Goal: Task Accomplishment & Management: Use online tool/utility

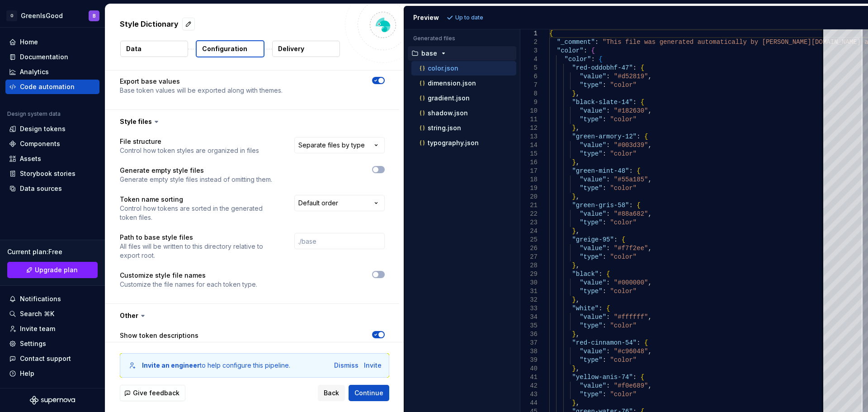
scroll to position [452, 0]
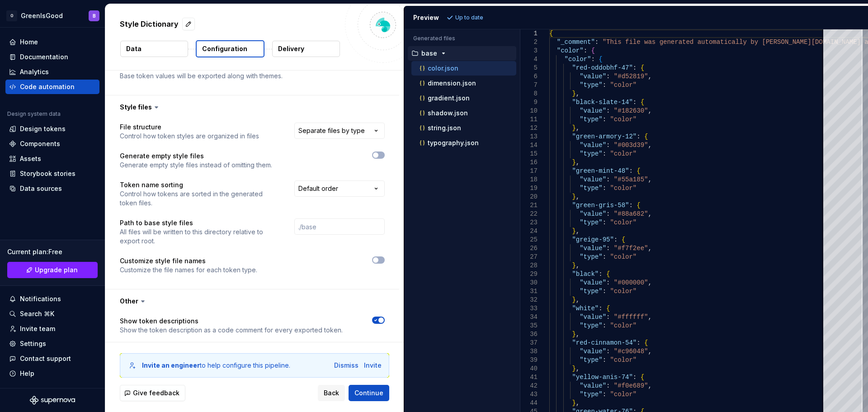
click at [163, 49] on button "Data" at bounding box center [154, 49] width 68 height 16
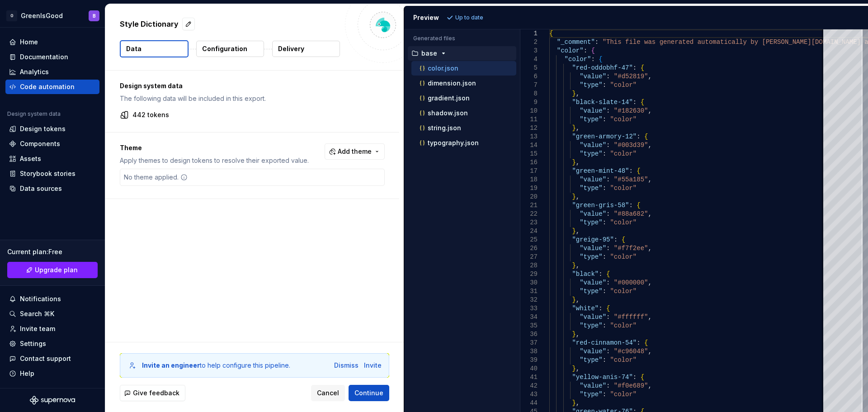
click at [273, 48] on button "Delivery" at bounding box center [306, 49] width 68 height 16
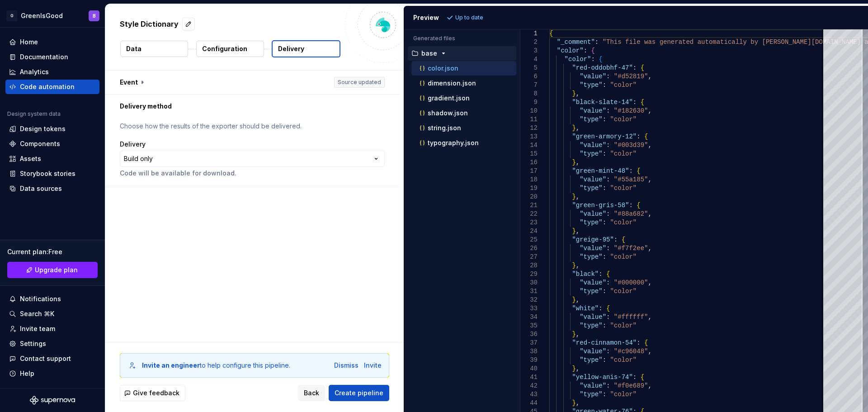
click at [166, 364] on b "Invite an engineer" at bounding box center [171, 365] width 58 height 8
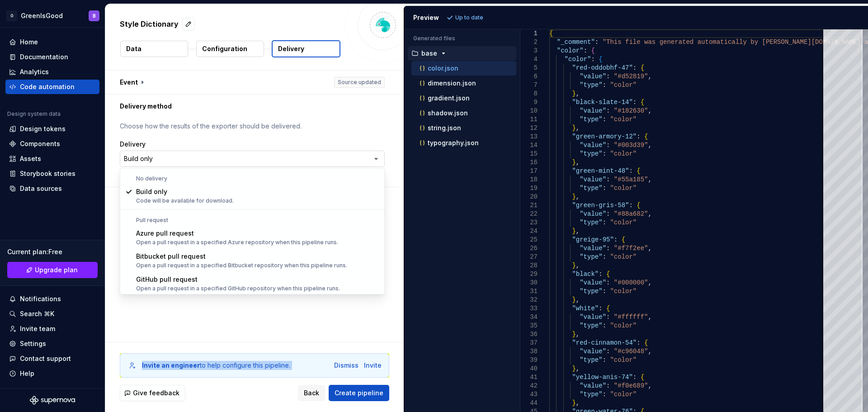
click at [218, 154] on html "**********" at bounding box center [434, 206] width 868 height 412
select select "*****"
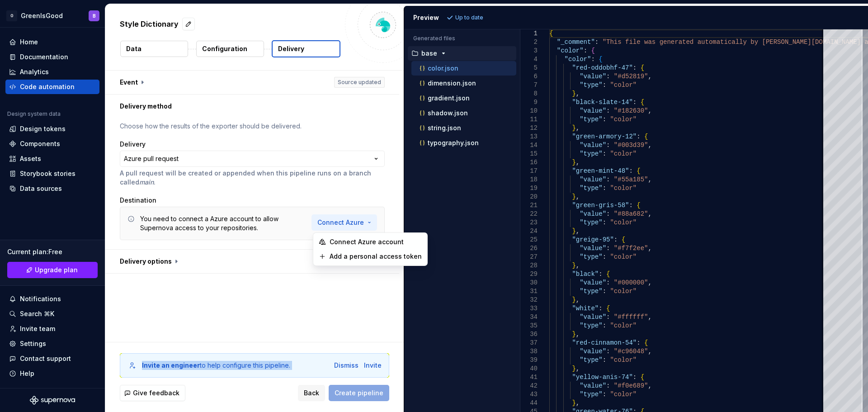
click at [334, 222] on html "**********" at bounding box center [434, 206] width 868 height 412
click at [234, 139] on html "**********" at bounding box center [434, 206] width 868 height 412
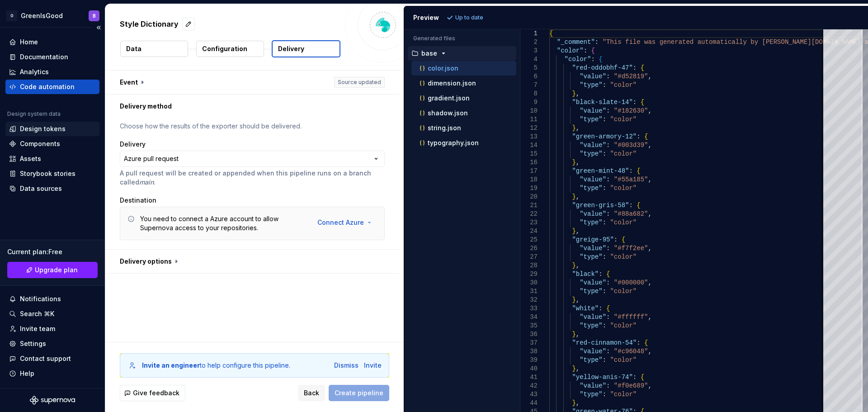
click at [38, 126] on div "Design tokens" at bounding box center [43, 128] width 46 height 9
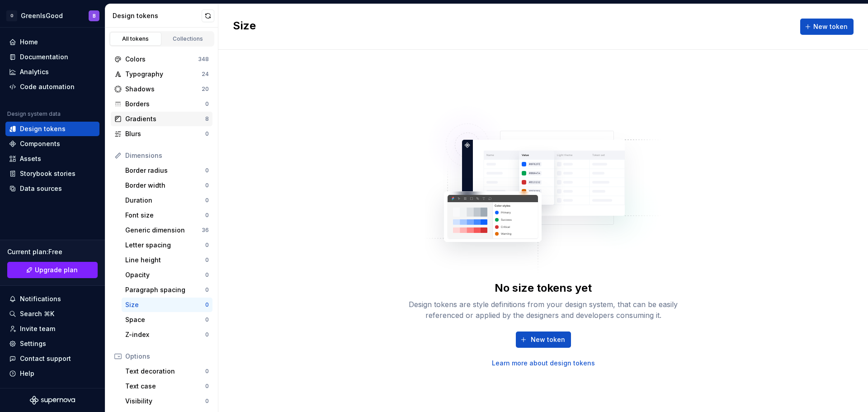
click at [145, 119] on div "Gradients" at bounding box center [165, 118] width 80 height 9
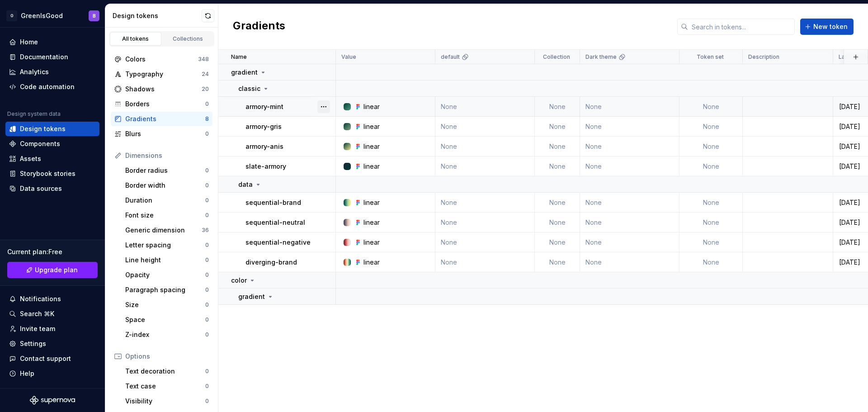
click at [319, 106] on button "button" at bounding box center [323, 106] width 13 height 13
click at [334, 124] on div "Open detail" at bounding box center [357, 124] width 77 height 14
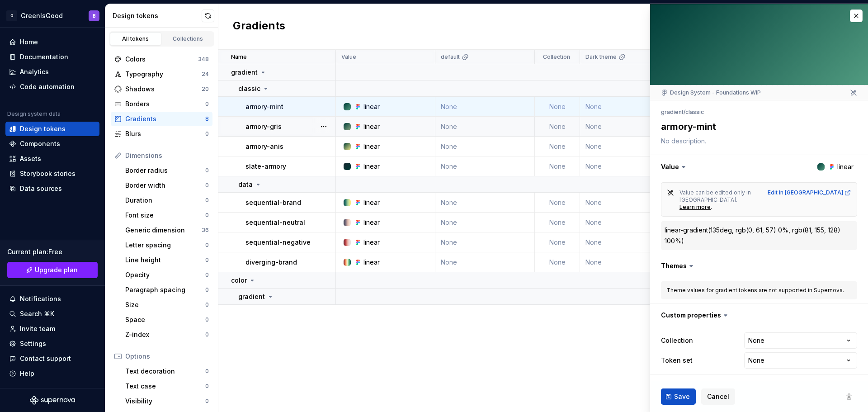
type textarea "*"
click at [33, 84] on div "Code automation" at bounding box center [47, 86] width 55 height 9
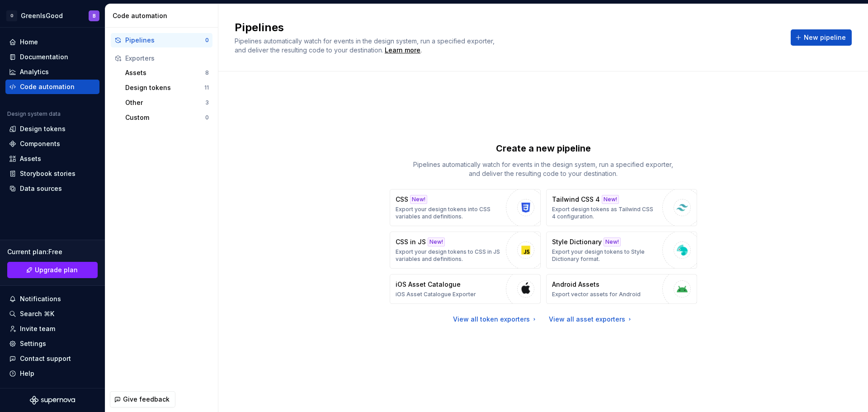
click at [298, 185] on div "Create a new pipeline Pipelines automatically watch for events in the design sy…" at bounding box center [543, 233] width 617 height 290
click at [35, 331] on div "Invite team" at bounding box center [37, 328] width 35 height 9
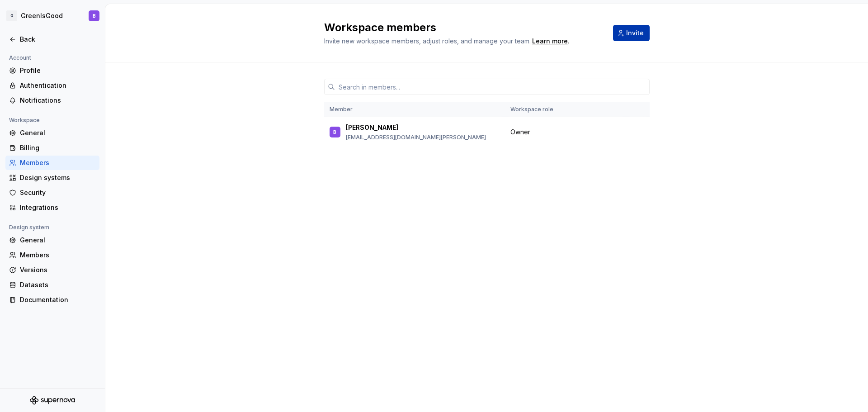
click at [625, 32] on button "Invite" at bounding box center [631, 33] width 37 height 16
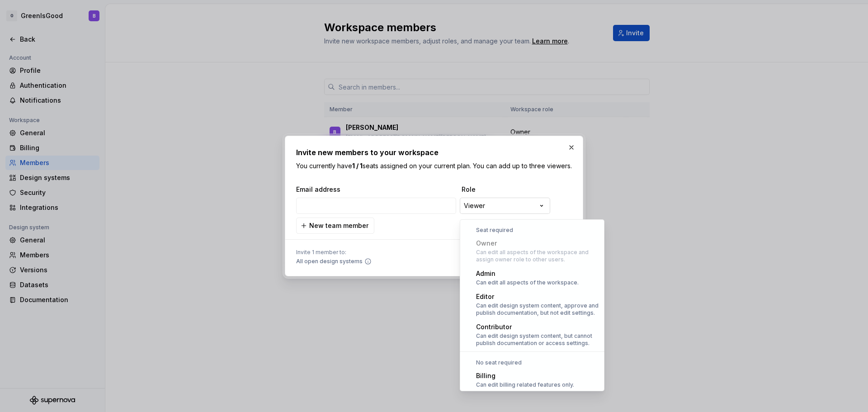
click at [510, 210] on div "**********" at bounding box center [434, 206] width 868 height 412
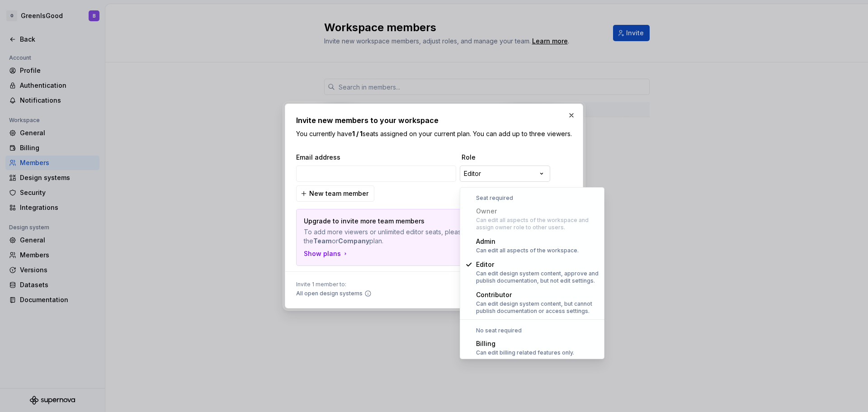
click at [501, 178] on div "**********" at bounding box center [434, 206] width 868 height 412
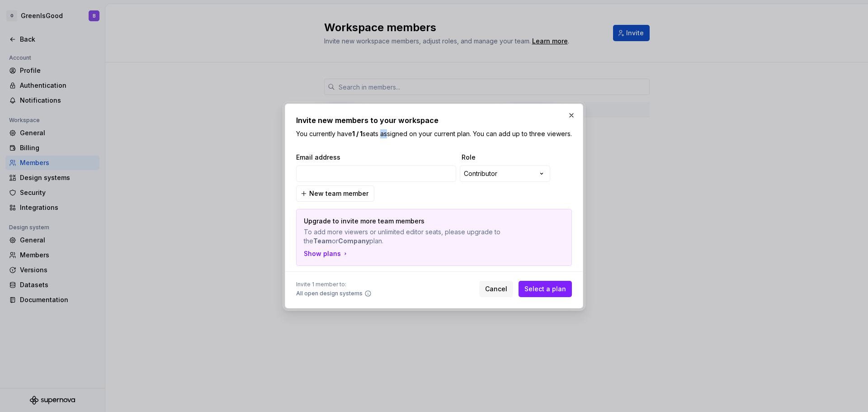
drag, startPoint x: 383, startPoint y: 128, endPoint x: 392, endPoint y: 129, distance: 9.0
click at [392, 129] on p "You currently have 1 / 1 seats assigned on your current plan. You can add up to…" at bounding box center [434, 133] width 276 height 9
click at [471, 174] on div "**********" at bounding box center [434, 206] width 868 height 412
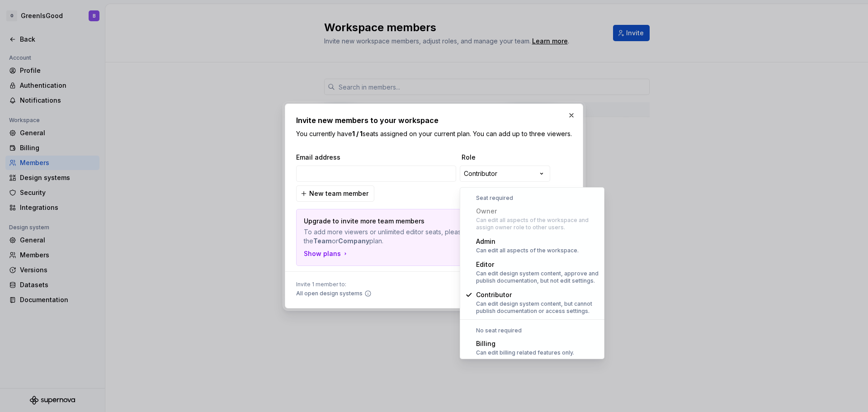
click at [414, 292] on div "**********" at bounding box center [434, 206] width 868 height 412
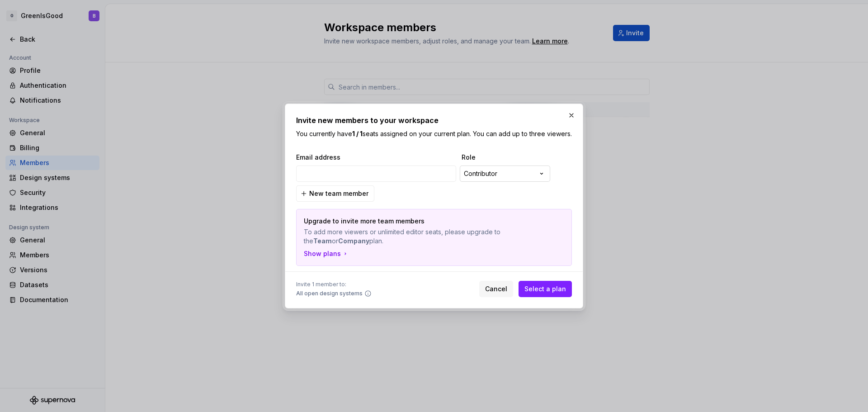
click at [477, 174] on div "**********" at bounding box center [434, 206] width 868 height 412
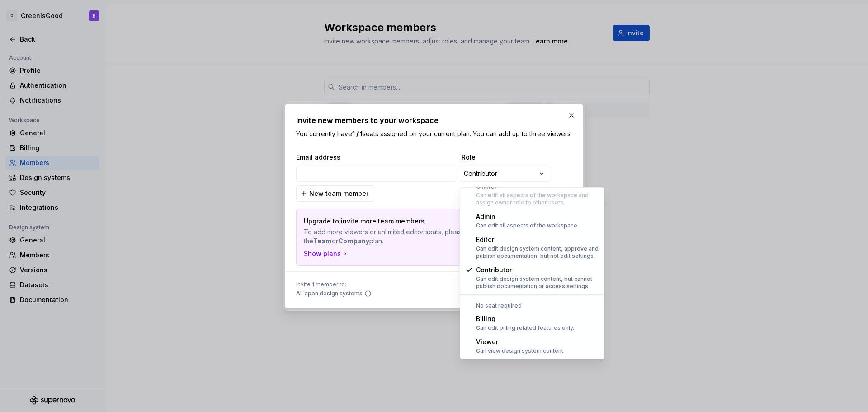
select select "******"
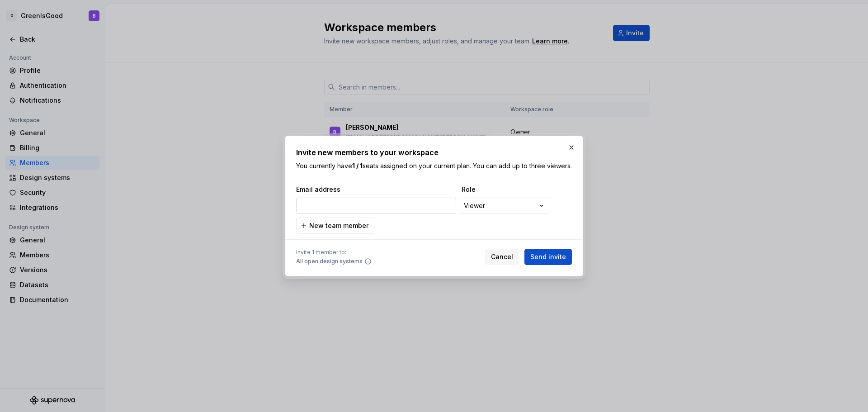
click at [336, 203] on input "email" at bounding box center [376, 205] width 160 height 16
click at [332, 206] on input "email" at bounding box center [376, 205] width 160 height 16
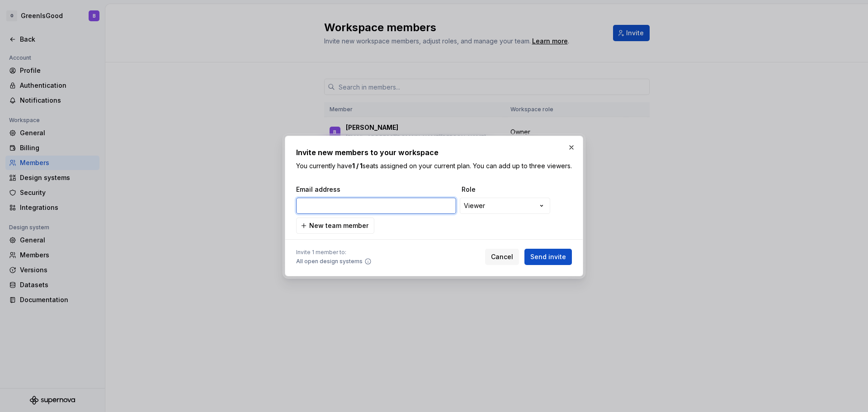
click at [332, 206] on input "email" at bounding box center [376, 205] width 160 height 16
click at [414, 213] on input "email" at bounding box center [376, 205] width 160 height 16
paste input "[PERSON_NAME][EMAIL_ADDRESS][PERSON_NAME][DOMAIN_NAME][PERSON_NAME]"
type input "[PERSON_NAME][EMAIL_ADDRESS][PERSON_NAME][DOMAIN_NAME][PERSON_NAME]"
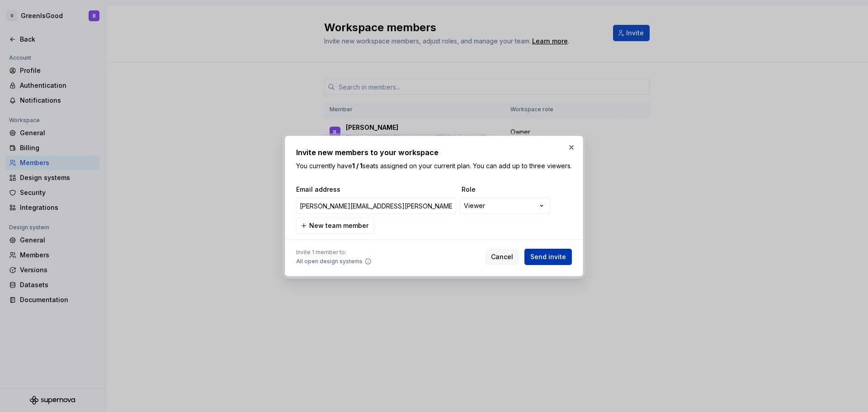
click at [542, 258] on span "Send invite" at bounding box center [548, 256] width 36 height 9
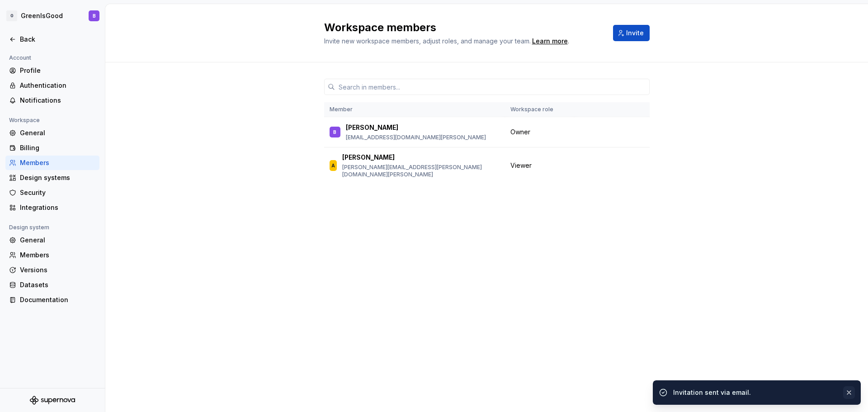
click at [843, 390] on button "button" at bounding box center [849, 392] width 12 height 13
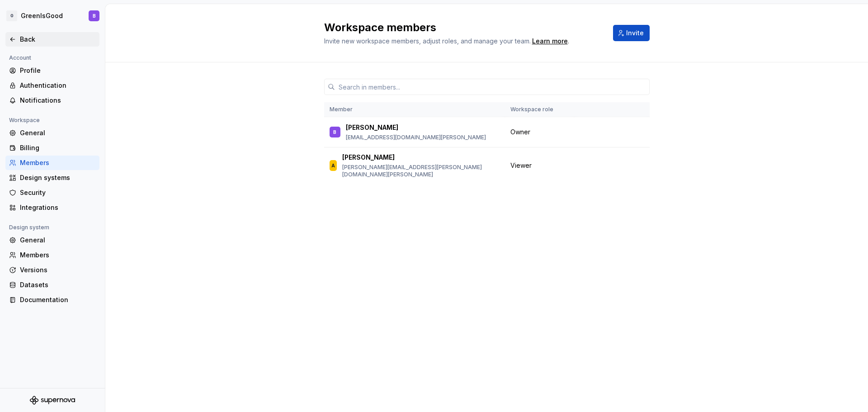
click at [29, 35] on div "Back" at bounding box center [58, 39] width 76 height 9
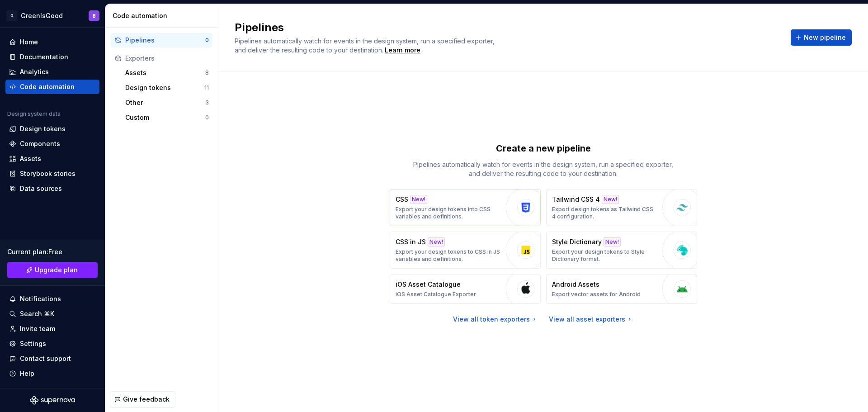
click at [436, 208] on p "Export your design tokens into CSS variables and definitions." at bounding box center [448, 213] width 106 height 14
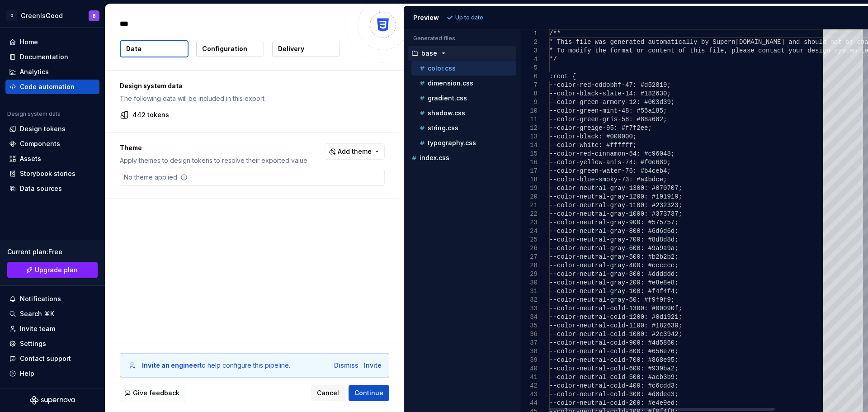
click at [349, 152] on span "Add theme" at bounding box center [355, 151] width 34 height 9
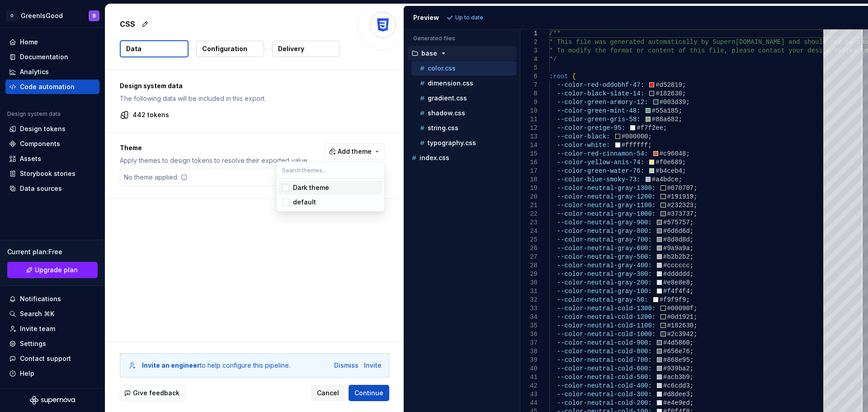
click at [287, 188] on div "Suggestions" at bounding box center [285, 187] width 7 height 7
click at [287, 203] on div "Suggestions" at bounding box center [285, 201] width 7 height 7
click at [298, 126] on html "O GreenIsGood B Home Documentation Analytics Code automation Design system data…" at bounding box center [434, 206] width 868 height 412
click at [347, 155] on span "Add theme" at bounding box center [355, 151] width 34 height 9
click at [286, 198] on div "Suggestions" at bounding box center [285, 201] width 7 height 7
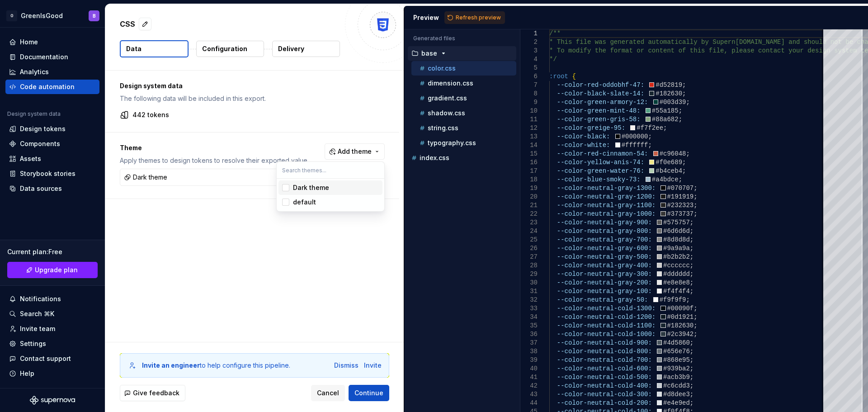
click at [286, 190] on div "Suggestions" at bounding box center [285, 187] width 7 height 7
click at [267, 115] on html "O GreenIsGood B Home Documentation Analytics Code automation Design system data…" at bounding box center [434, 206] width 868 height 412
click at [219, 43] on button "Configuration" at bounding box center [230, 49] width 68 height 16
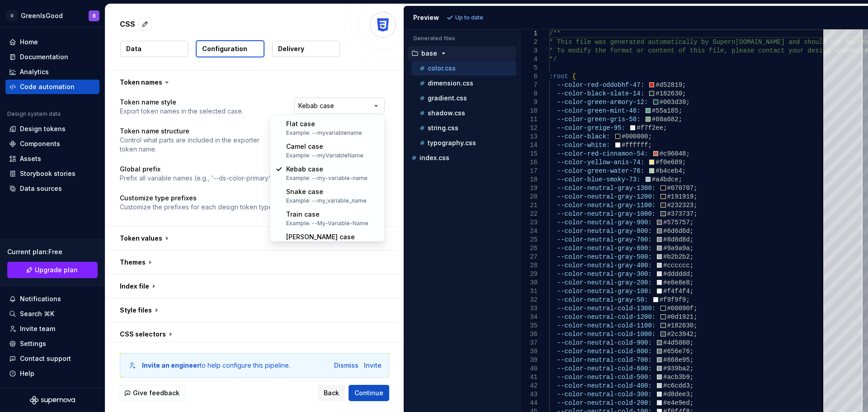
click at [325, 108] on html "**********" at bounding box center [434, 206] width 868 height 412
click at [325, 107] on html "**********" at bounding box center [434, 206] width 868 height 412
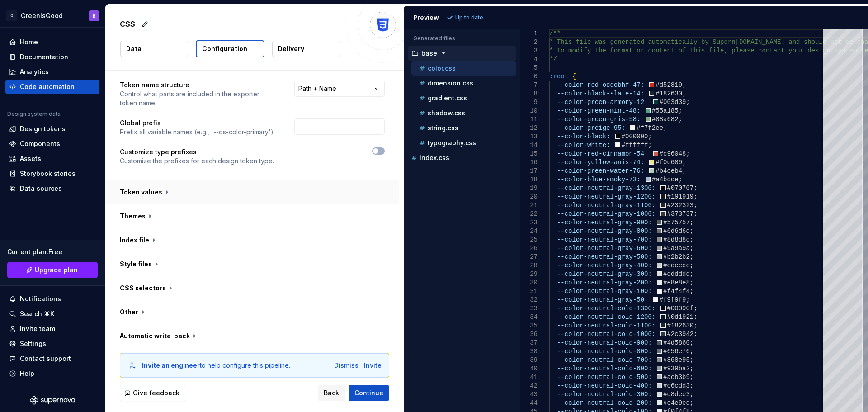
scroll to position [52, 0]
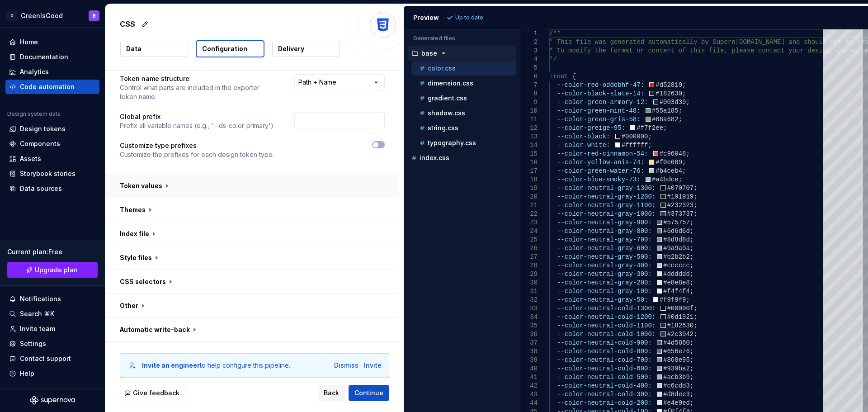
click at [159, 181] on button "button" at bounding box center [252, 185] width 294 height 23
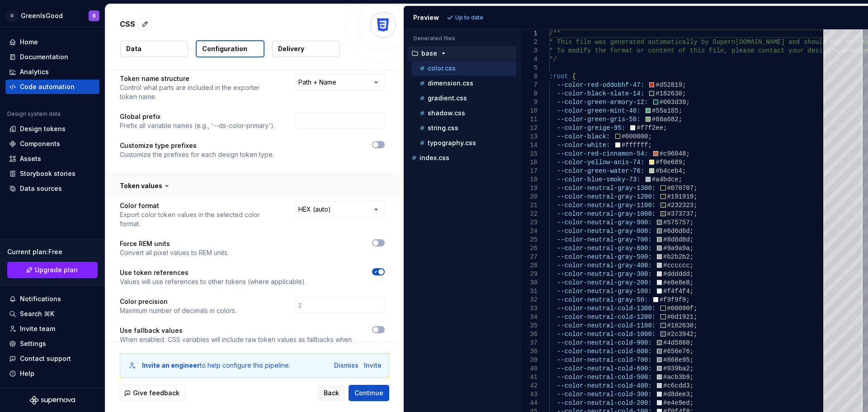
click at [159, 181] on button "button" at bounding box center [252, 185] width 294 height 23
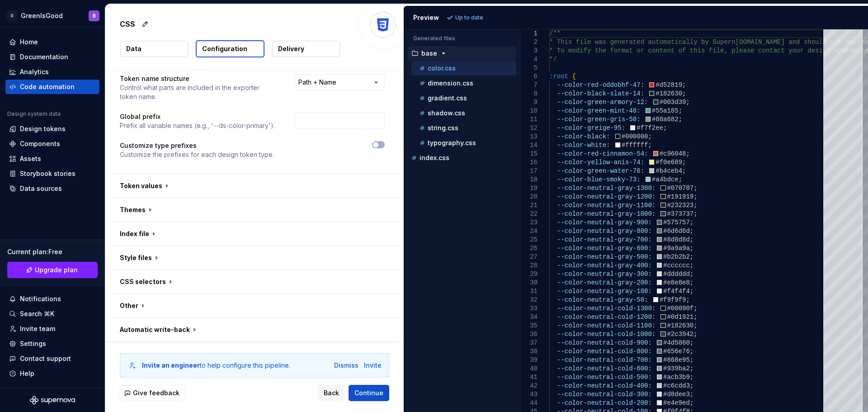
click at [284, 43] on button "Delivery" at bounding box center [306, 49] width 68 height 16
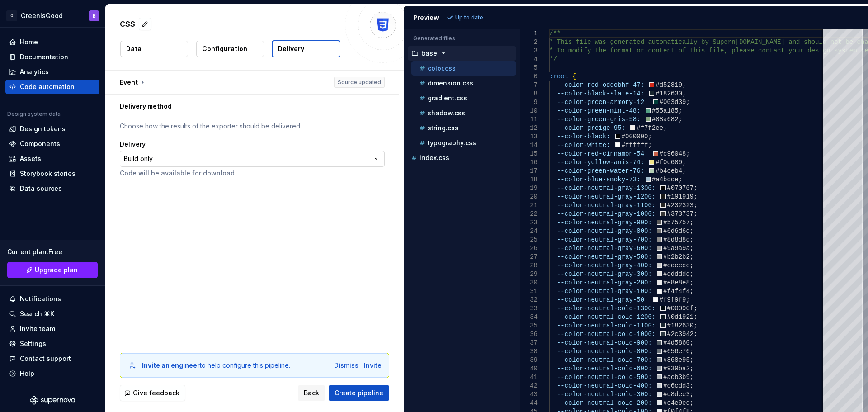
click at [270, 156] on html "**********" at bounding box center [434, 206] width 868 height 412
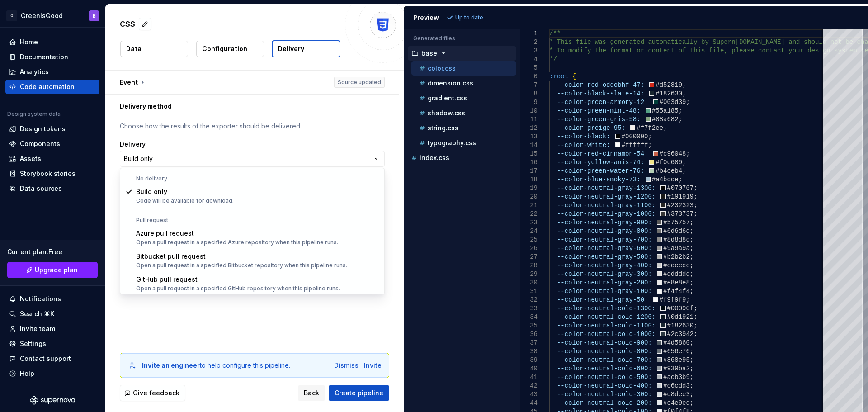
click at [268, 156] on html "**********" at bounding box center [434, 206] width 868 height 412
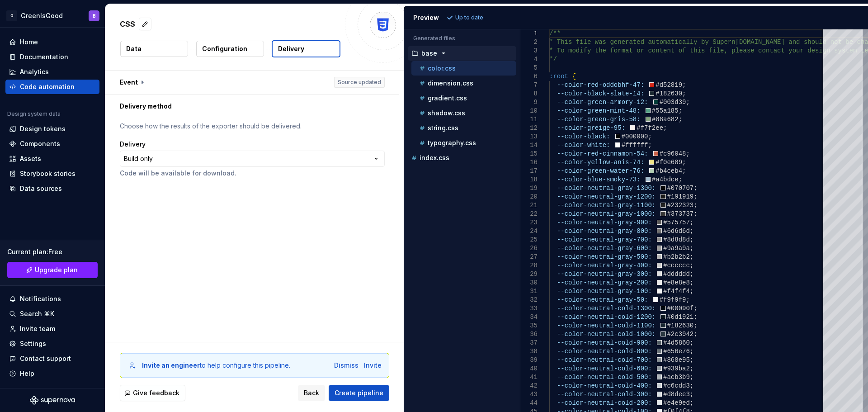
click at [258, 254] on div "**********" at bounding box center [254, 205] width 298 height 271
click at [357, 388] on span "Create pipeline" at bounding box center [358, 392] width 49 height 9
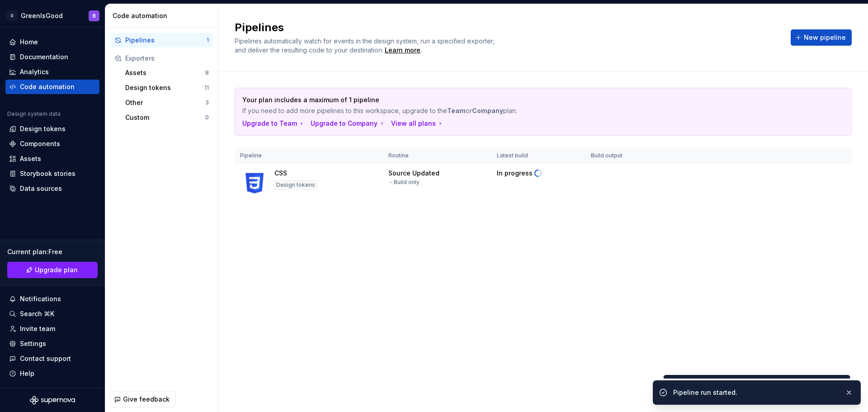
click at [370, 298] on div "Pipelines Pipelines automatically watch for events in the design system, run a …" at bounding box center [542, 208] width 649 height 408
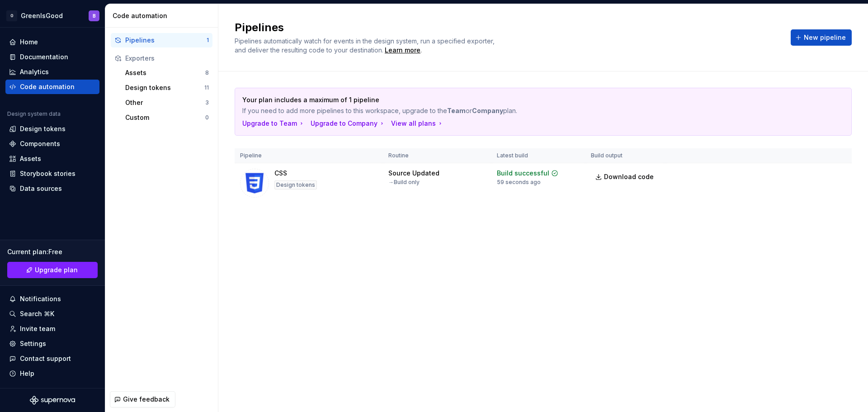
drag, startPoint x: 318, startPoint y: 298, endPoint x: 335, endPoint y: 305, distance: 18.5
click at [318, 298] on div "Pipelines Pipelines automatically watch for events in the design system, run a …" at bounding box center [542, 208] width 649 height 408
drag, startPoint x: 272, startPoint y: 101, endPoint x: 367, endPoint y: 98, distance: 95.4
click at [367, 98] on p "Your plan includes a maximum of 1 pipeline" at bounding box center [511, 99] width 538 height 9
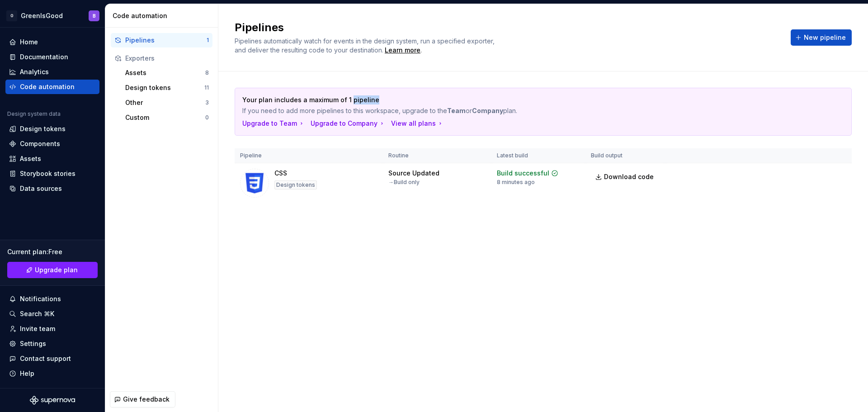
click at [367, 98] on p "Your plan includes a maximum of 1 pipeline" at bounding box center [511, 99] width 538 height 9
click at [816, 35] on span "New pipeline" at bounding box center [824, 37] width 42 height 9
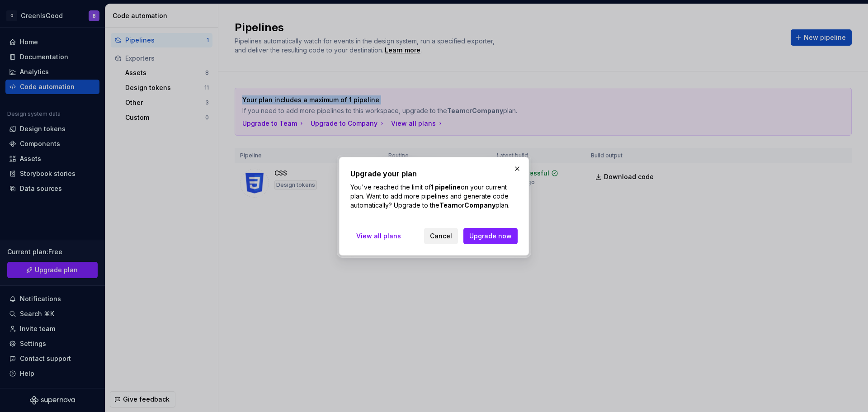
click at [442, 236] on span "Cancel" at bounding box center [441, 235] width 22 height 9
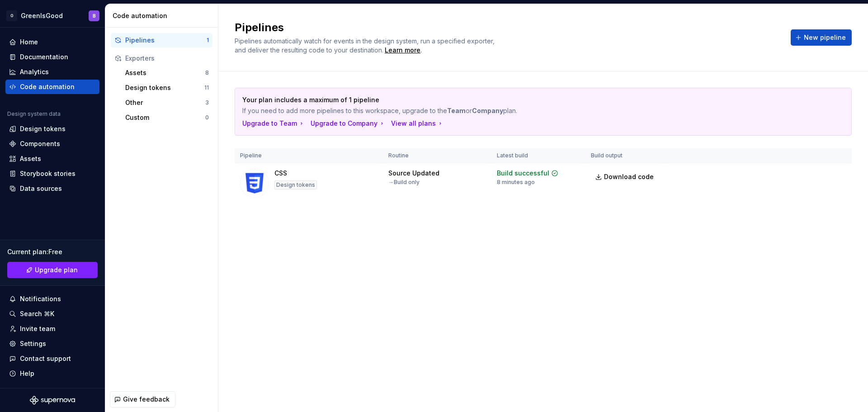
drag, startPoint x: 296, startPoint y: 220, endPoint x: 280, endPoint y: 208, distance: 19.7
click at [296, 221] on div "Your plan includes a maximum of 1 pipeline If you need to add more pipelines to…" at bounding box center [543, 154] width 617 height 166
click at [152, 70] on div "Assets" at bounding box center [165, 72] width 80 height 9
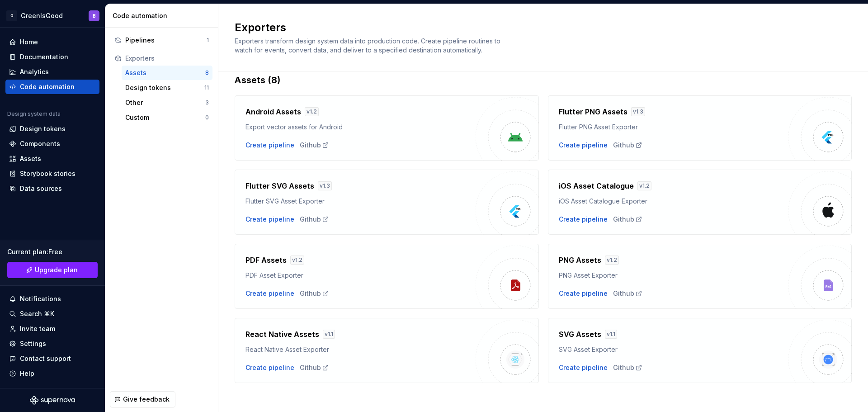
scroll to position [19, 0]
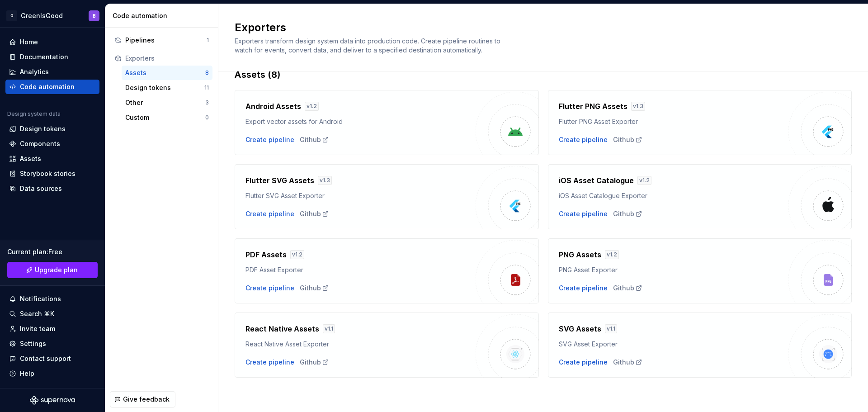
click at [775, 350] on div "SVG Assets v 1.1 SVG Asset Exporter Create pipeline Github" at bounding box center [674, 344] width 230 height 43
click at [569, 329] on h4 "SVG Assets" at bounding box center [580, 328] width 42 height 11
click at [583, 360] on div "Create pipeline" at bounding box center [583, 361] width 49 height 9
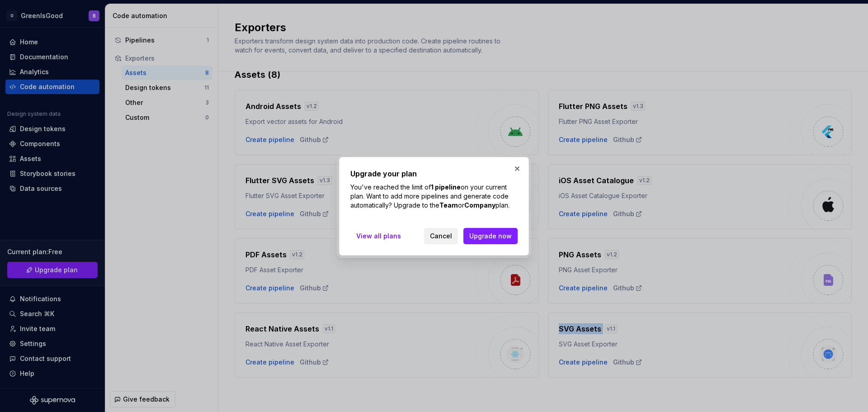
click at [439, 237] on span "Cancel" at bounding box center [441, 235] width 22 height 9
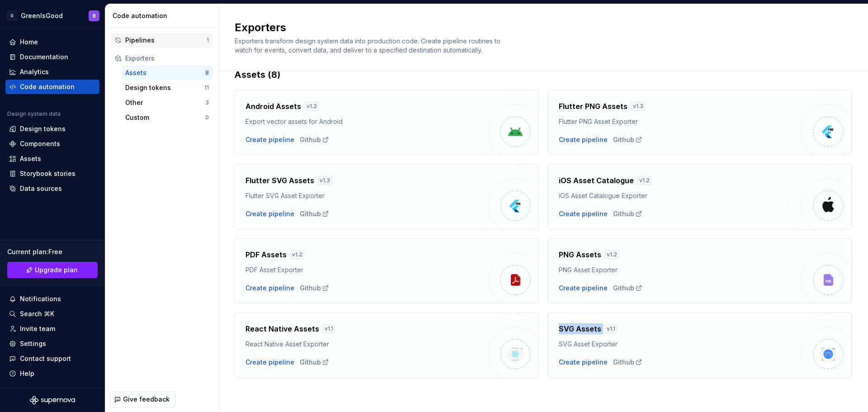
click at [147, 40] on div "Pipelines" at bounding box center [165, 40] width 81 height 9
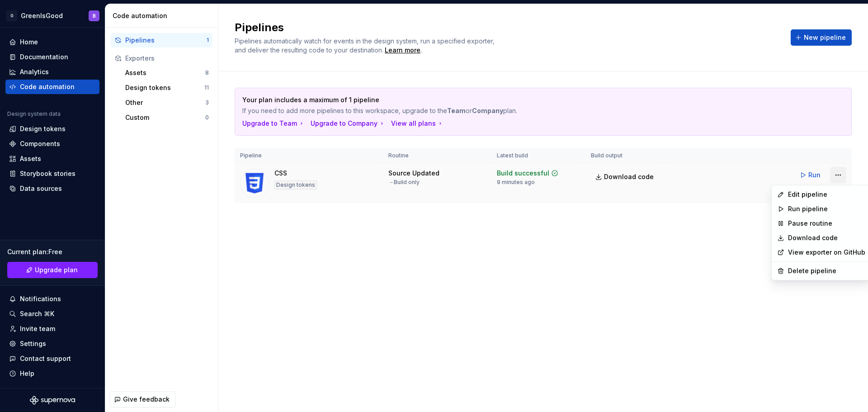
click at [838, 177] on html "O GreenIsGood B Home Documentation Analytics Code automation Design system data…" at bounding box center [434, 206] width 868 height 412
click at [807, 268] on div "Delete pipeline" at bounding box center [826, 270] width 77 height 9
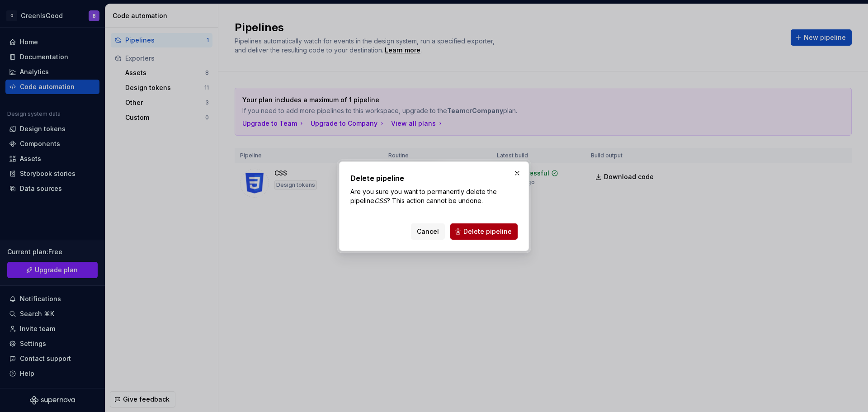
click at [483, 235] on span "Delete pipeline" at bounding box center [487, 231] width 48 height 9
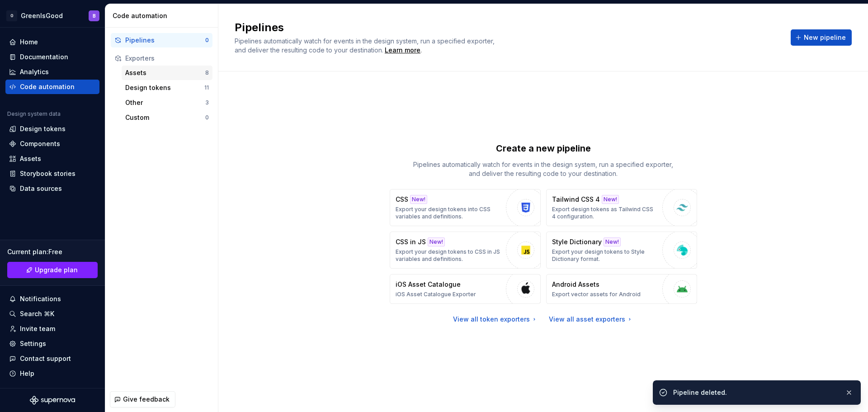
click at [132, 72] on div "Assets" at bounding box center [165, 72] width 80 height 9
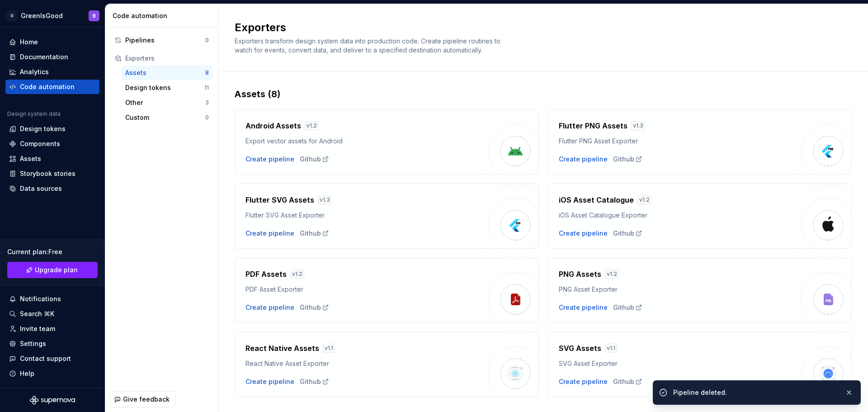
scroll to position [19, 0]
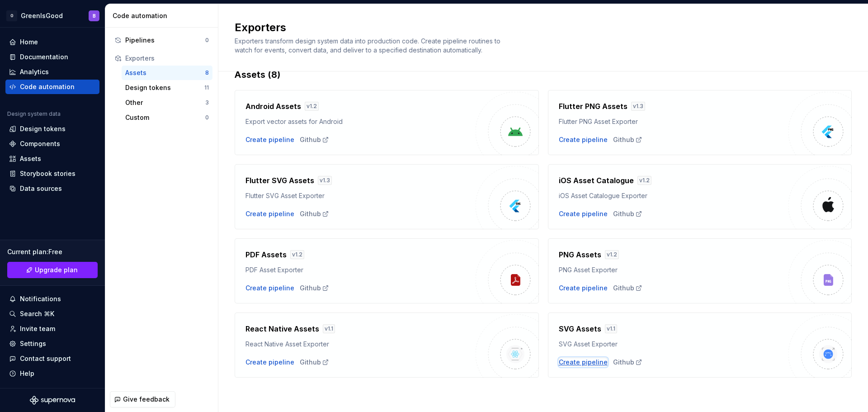
click at [576, 359] on div "Create pipeline" at bounding box center [583, 361] width 49 height 9
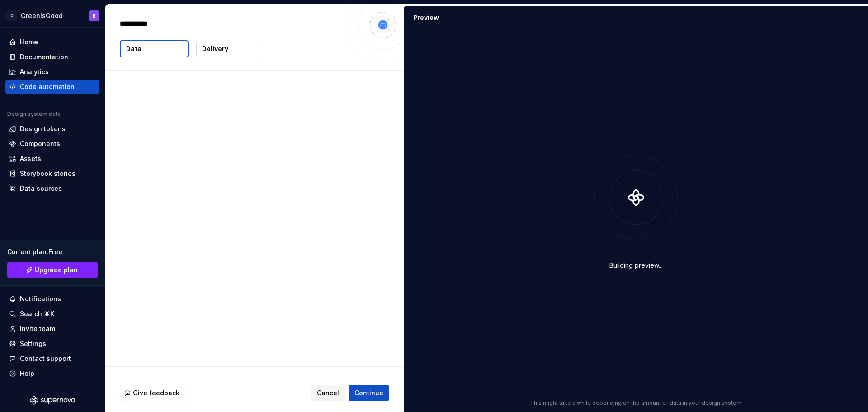
type textarea "*"
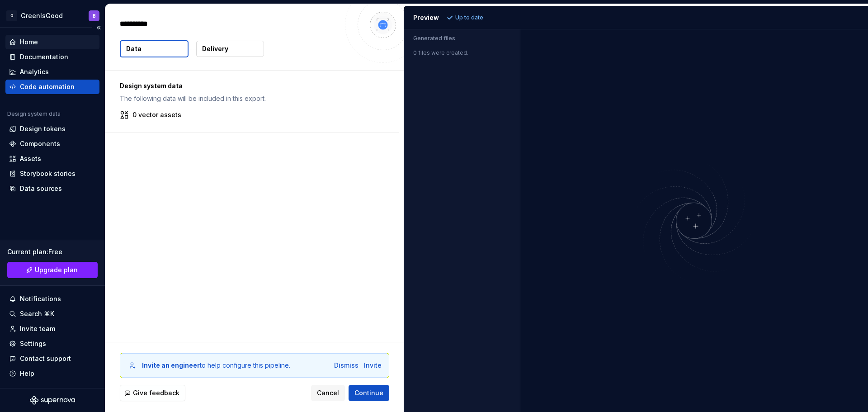
click at [28, 41] on div "Home" at bounding box center [29, 42] width 18 height 9
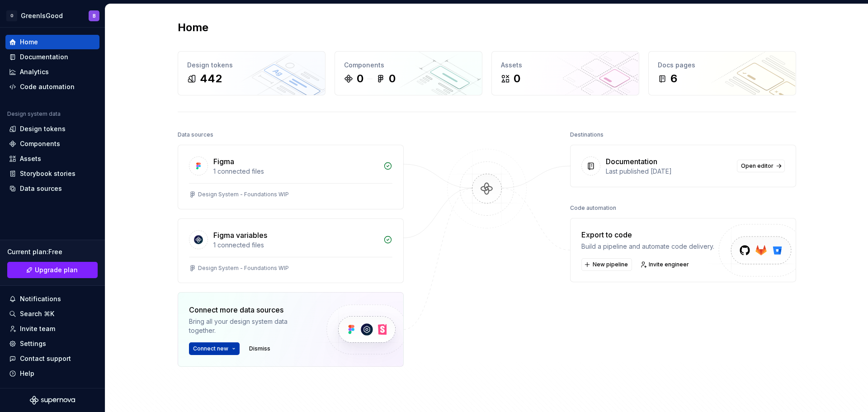
click at [211, 349] on html "O GreenIsGood B Home Documentation Analytics Code automation Design system data…" at bounding box center [434, 206] width 868 height 412
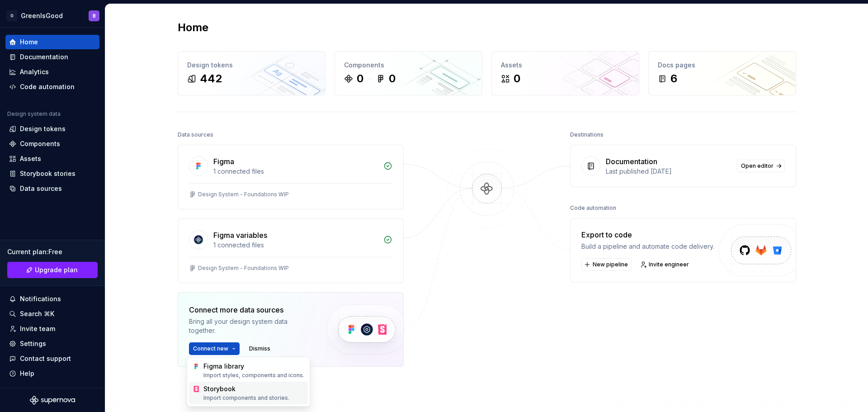
click at [238, 394] on div "Import components and stories." at bounding box center [253, 397] width 101 height 7
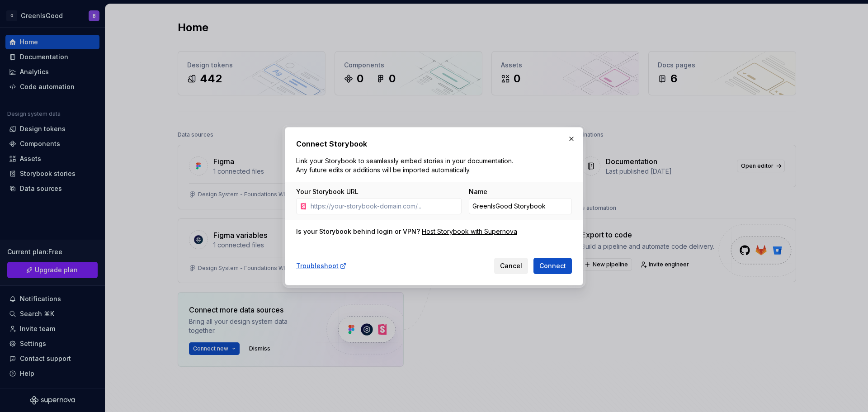
click at [517, 264] on span "Cancel" at bounding box center [511, 265] width 22 height 9
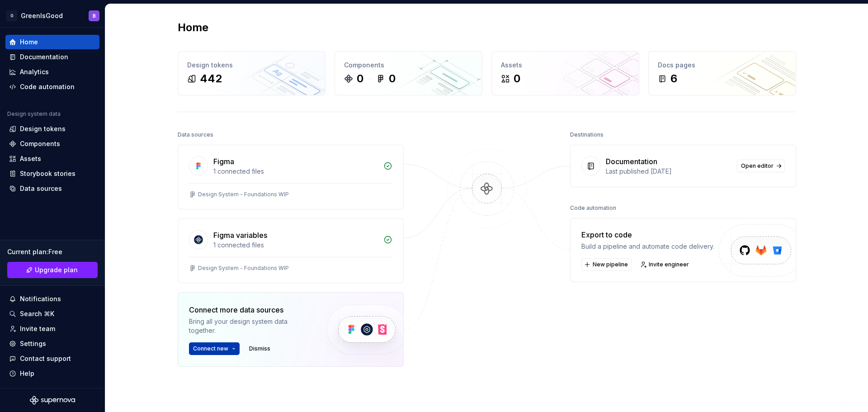
click at [212, 348] on html "O GreenIsGood B Home Documentation Analytics Code automation Design system data…" at bounding box center [434, 206] width 868 height 412
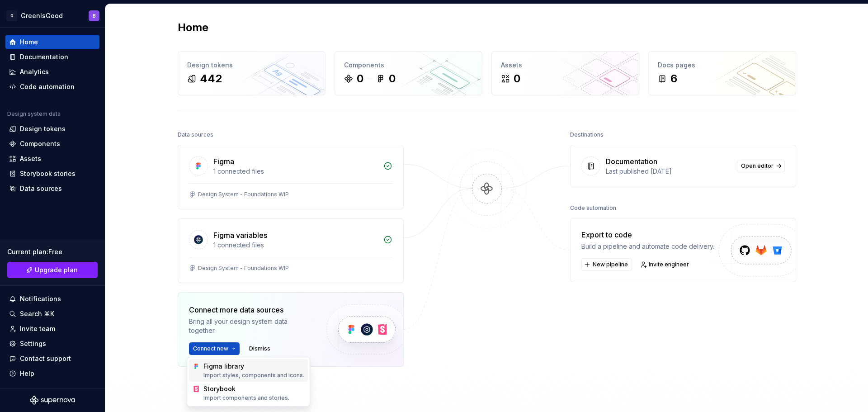
click at [215, 368] on div "Figma library Import styles, components and icons." at bounding box center [253, 370] width 101 height 17
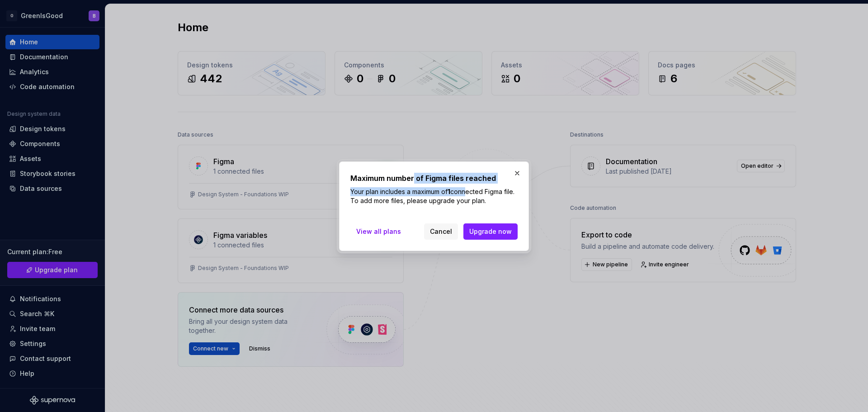
drag, startPoint x: 414, startPoint y: 174, endPoint x: 484, endPoint y: 191, distance: 72.0
click at [484, 191] on div "Maximum number of Figma files reached Your plan includes a maximum of 1 connect…" at bounding box center [433, 189] width 167 height 33
click at [479, 231] on span "Upgrade now" at bounding box center [490, 231] width 42 height 9
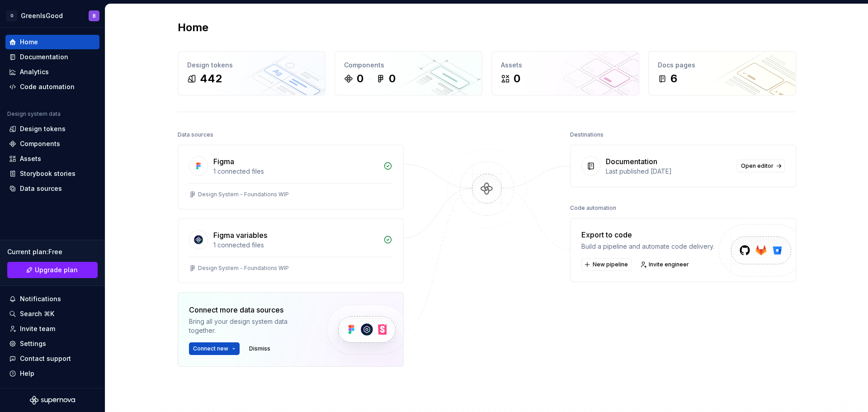
click at [484, 119] on div "Home Design tokens 442 Components 0 0 Assets 0 Docs pages 6 Data sources Figma …" at bounding box center [486, 234] width 651 height 460
click at [185, 132] on div "Data sources" at bounding box center [196, 134] width 36 height 13
click at [185, 133] on div "Data sources" at bounding box center [196, 134] width 36 height 13
click at [495, 288] on div at bounding box center [487, 269] width 90 height 283
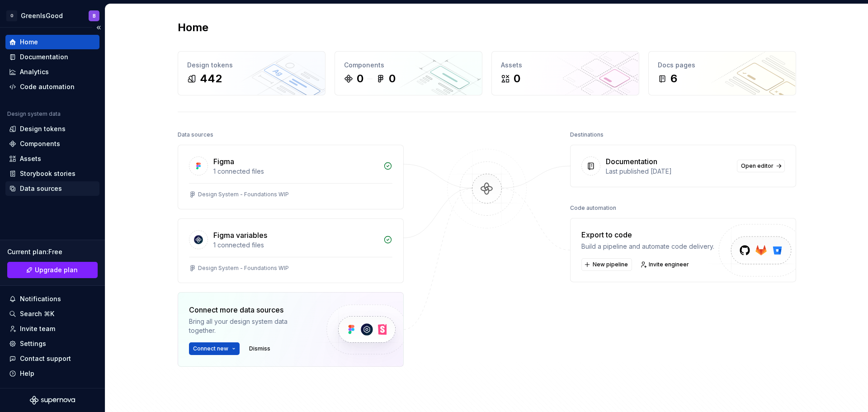
click at [45, 185] on div "Data sources" at bounding box center [41, 188] width 42 height 9
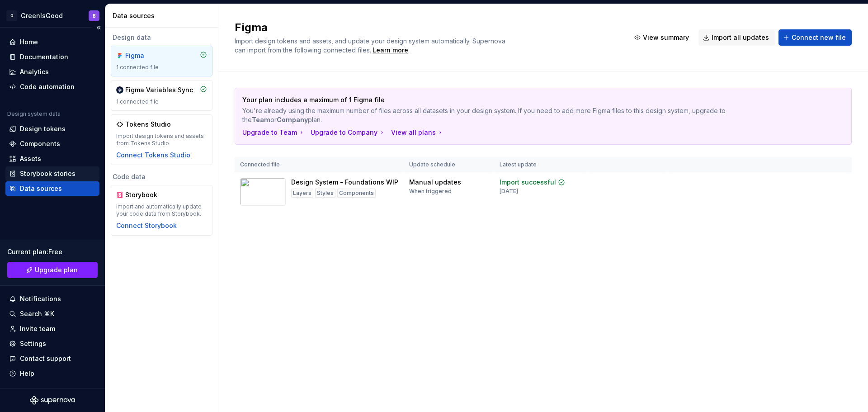
click at [45, 176] on div "Storybook stories" at bounding box center [48, 173] width 56 height 9
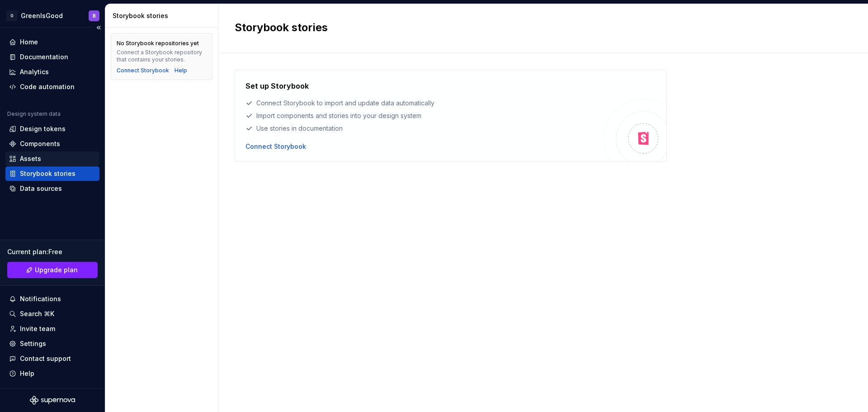
click at [34, 156] on div "Assets" at bounding box center [30, 158] width 21 height 9
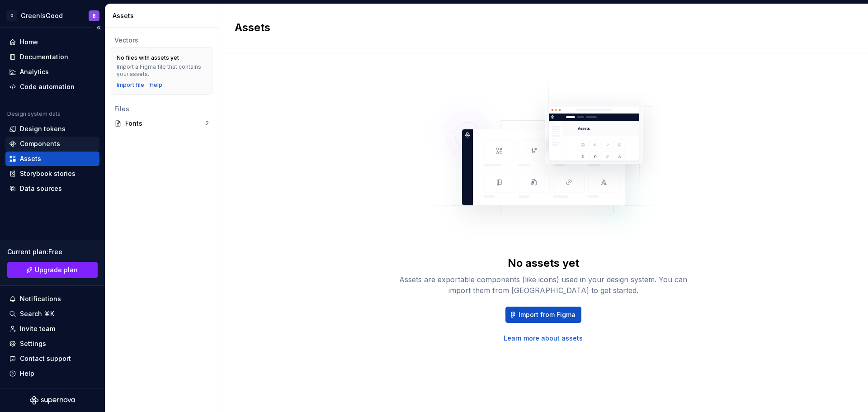
click at [37, 144] on div "Components" at bounding box center [40, 143] width 40 height 9
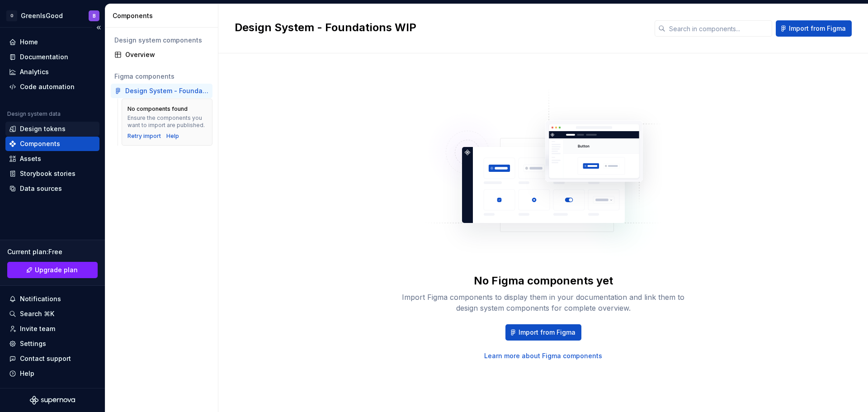
click at [39, 126] on div "Design tokens" at bounding box center [43, 128] width 46 height 9
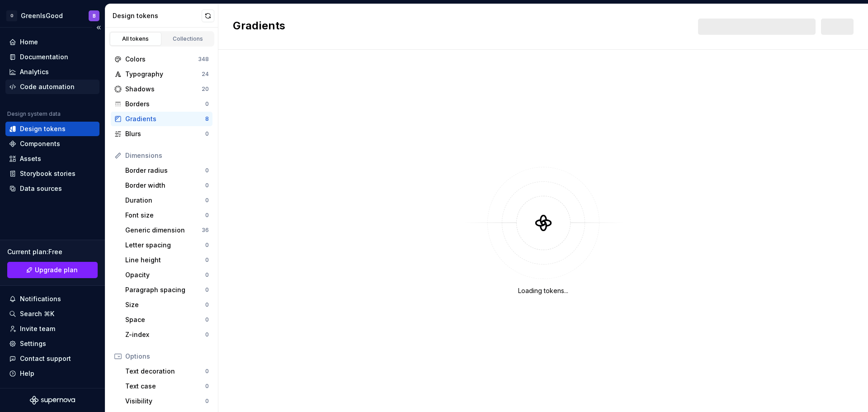
click at [34, 85] on div "Code automation" at bounding box center [47, 86] width 55 height 9
click at [34, 68] on div "Analytics" at bounding box center [34, 71] width 29 height 9
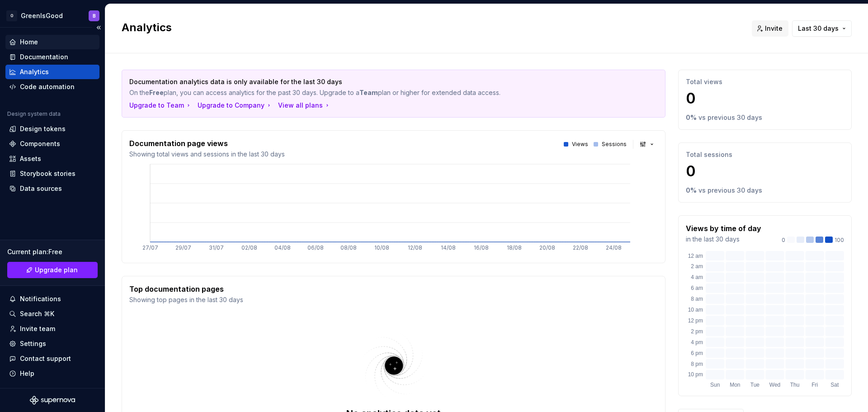
click at [35, 37] on div "Home" at bounding box center [52, 42] width 94 height 14
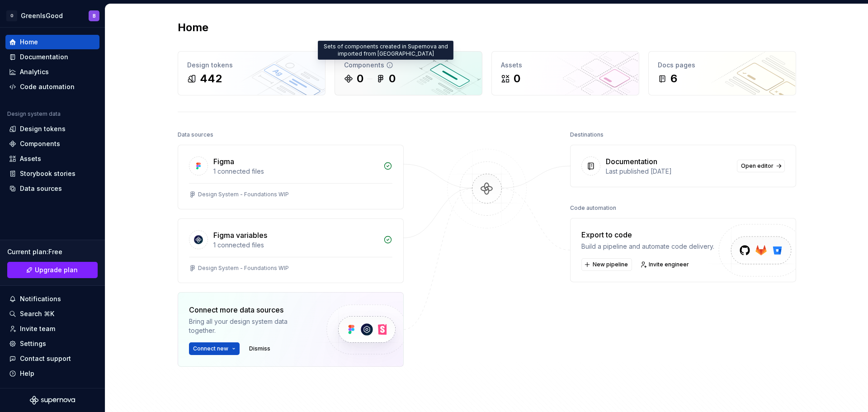
click at [386, 66] on icon at bounding box center [389, 64] width 7 height 7
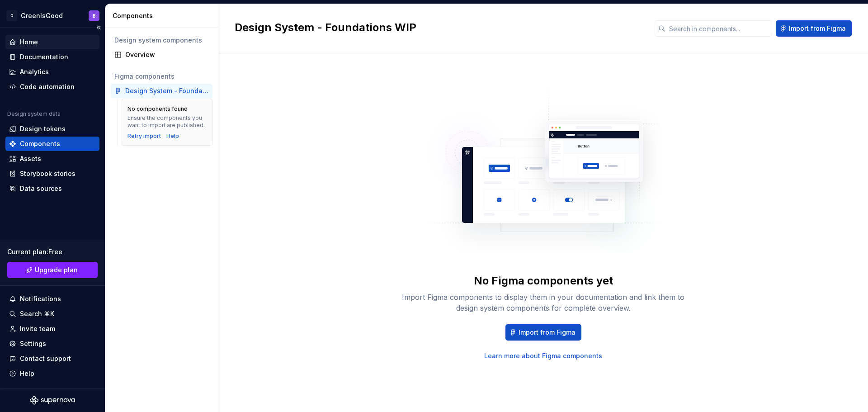
click at [62, 42] on div "Home" at bounding box center [52, 42] width 87 height 9
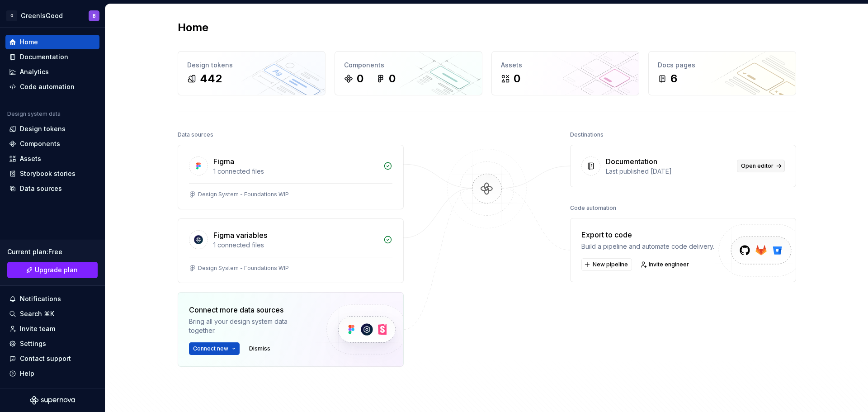
click at [762, 165] on span "Open editor" at bounding box center [757, 165] width 33 height 7
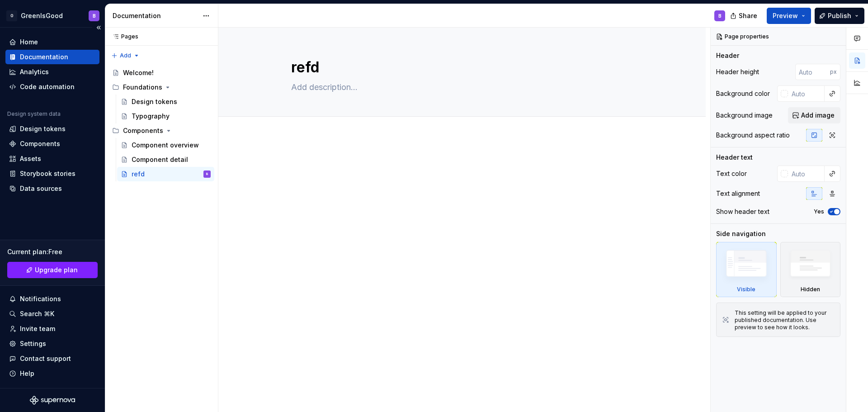
type textarea "*"
click at [36, 172] on div "Storybook stories" at bounding box center [48, 173] width 56 height 9
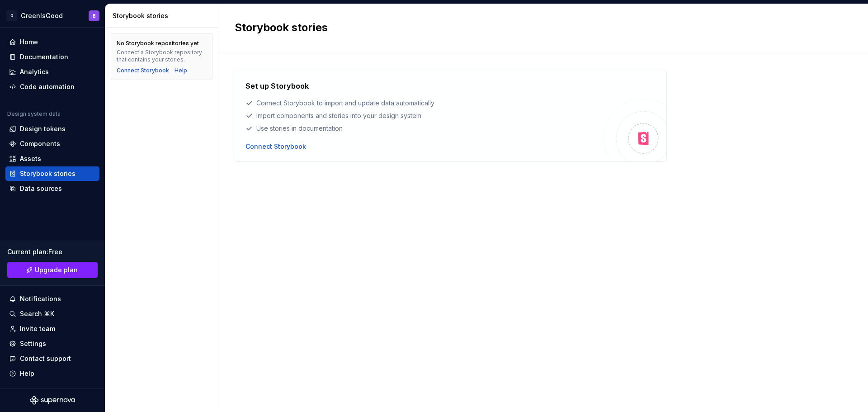
click at [399, 101] on div "Connect Storybook to import and update data automatically" at bounding box center [424, 103] width 358 height 9
click at [55, 155] on div "Assets" at bounding box center [52, 158] width 87 height 9
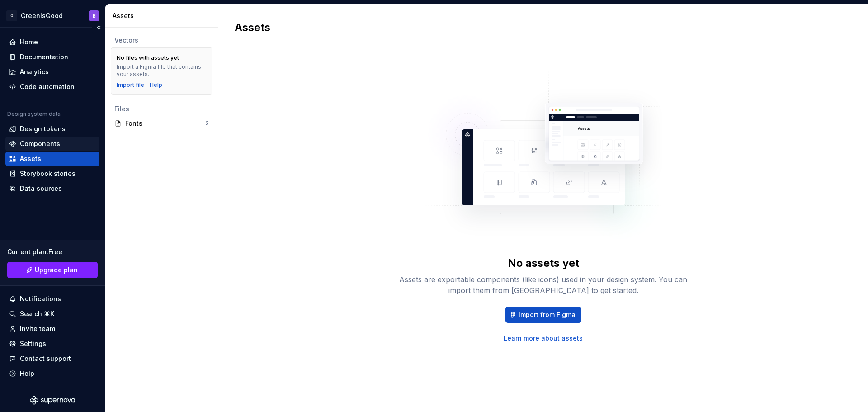
click at [51, 142] on div "Components" at bounding box center [40, 143] width 40 height 9
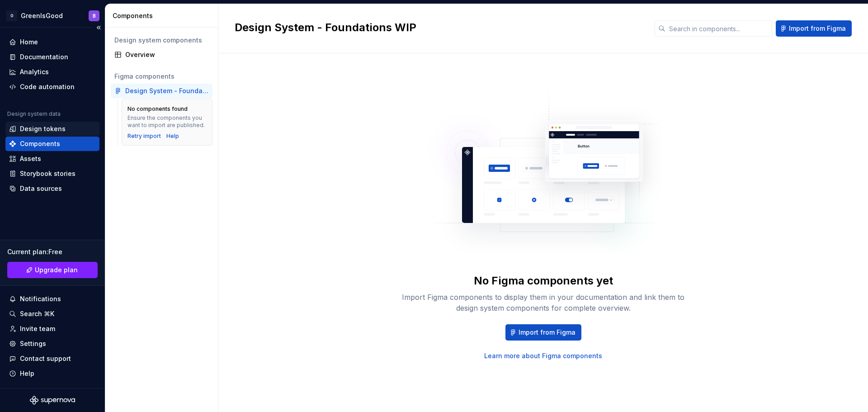
click at [47, 127] on div "Design tokens" at bounding box center [43, 128] width 46 height 9
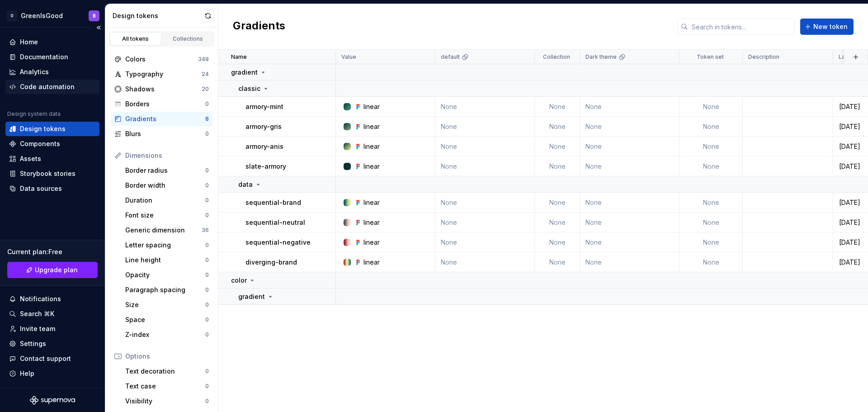
click at [39, 84] on div "Code automation" at bounding box center [47, 86] width 55 height 9
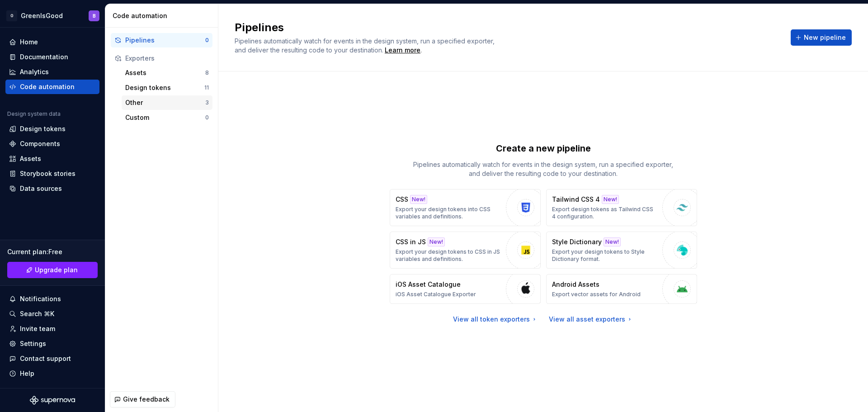
click at [137, 104] on div "Other" at bounding box center [165, 102] width 80 height 9
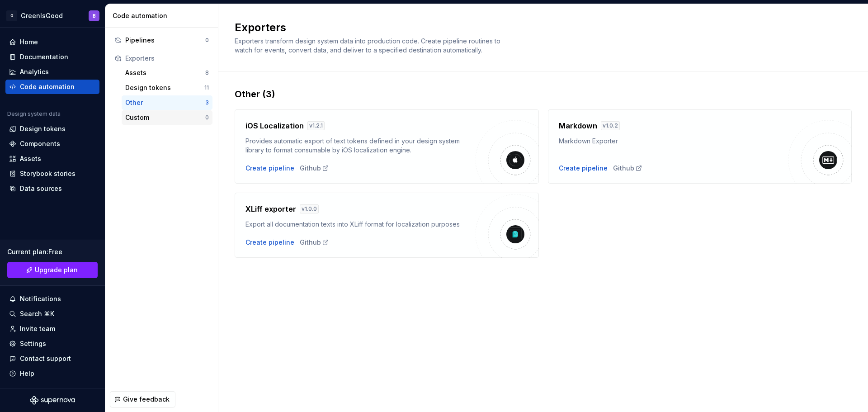
click at [150, 116] on div "Custom" at bounding box center [165, 117] width 80 height 9
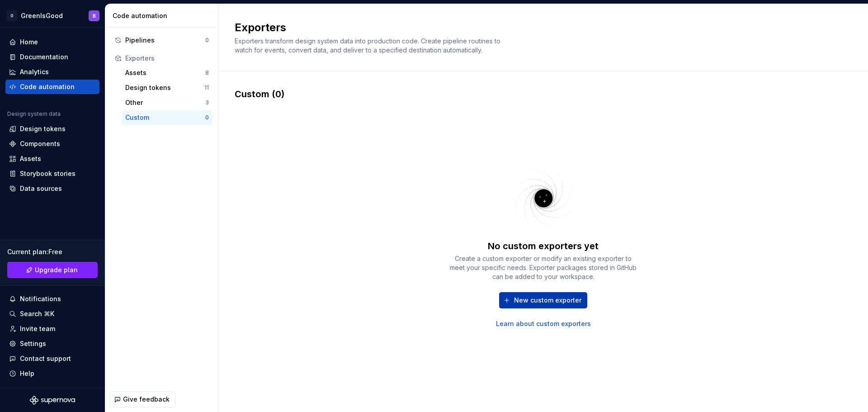
click at [530, 304] on span "New custom exporter" at bounding box center [547, 300] width 67 height 9
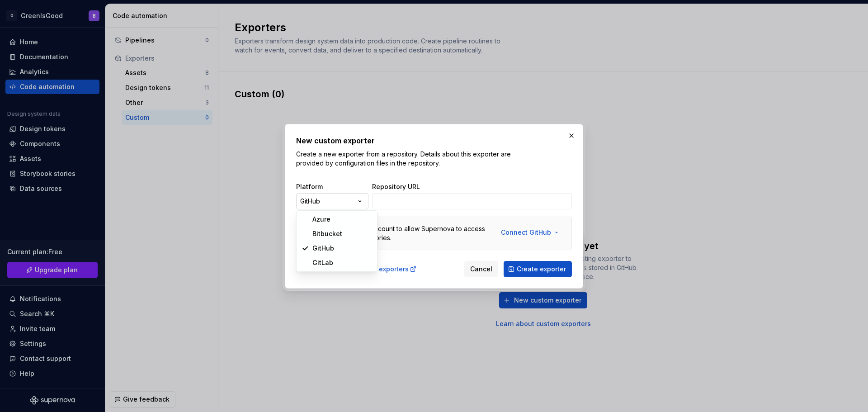
click at [317, 193] on div "New custom exporter Create a new exporter from a repository. Details about this…" at bounding box center [434, 206] width 868 height 412
click at [319, 197] on div "New custom exporter Create a new exporter from a repository. Details about this…" at bounding box center [434, 206] width 868 height 412
click at [482, 268] on span "Cancel" at bounding box center [481, 268] width 22 height 9
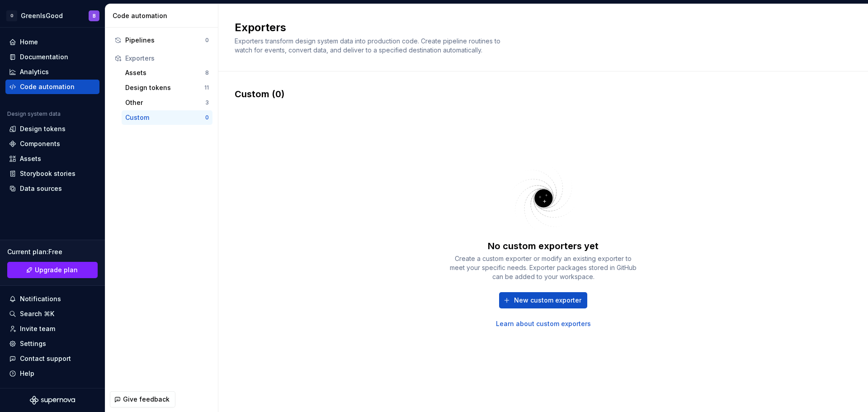
click at [547, 323] on link "Learn about custom exporters" at bounding box center [543, 323] width 95 height 9
click at [263, 89] on div "Custom (0)" at bounding box center [543, 94] width 617 height 13
click at [532, 296] on span "New custom exporter" at bounding box center [547, 300] width 67 height 9
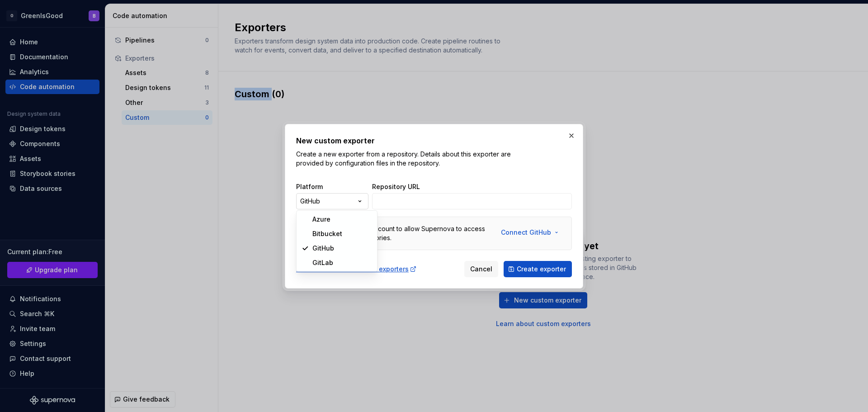
click at [340, 194] on div "New custom exporter Create a new exporter from a repository. Details about this…" at bounding box center [434, 206] width 868 height 412
click at [483, 268] on div "New custom exporter Create a new exporter from a repository. Details about this…" at bounding box center [434, 206] width 868 height 412
click at [481, 267] on span "Cancel" at bounding box center [481, 268] width 22 height 9
